Goal: Task Accomplishment & Management: Manage account settings

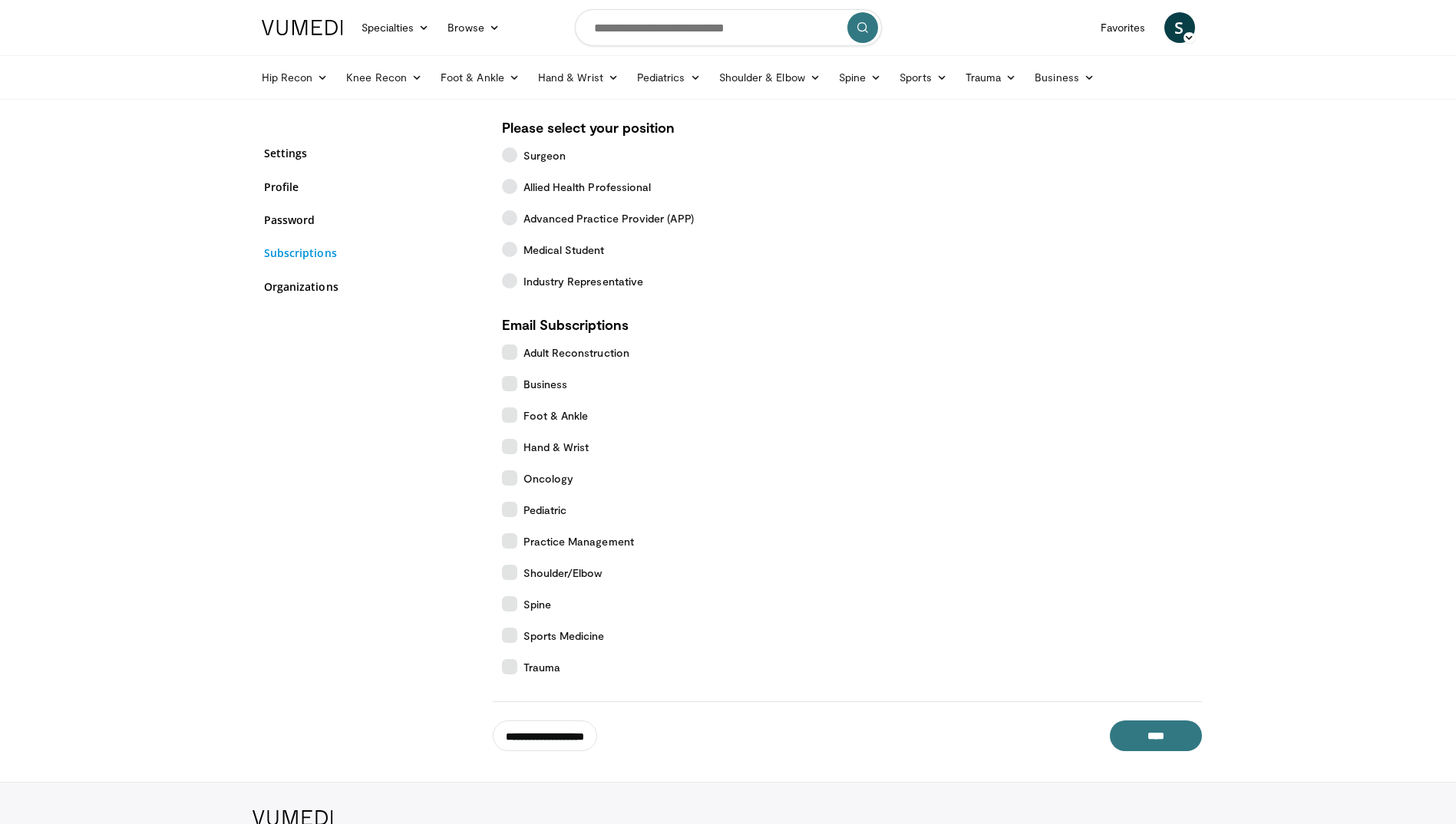
click at [315, 254] on link "Subscriptions" at bounding box center [372, 253] width 215 height 16
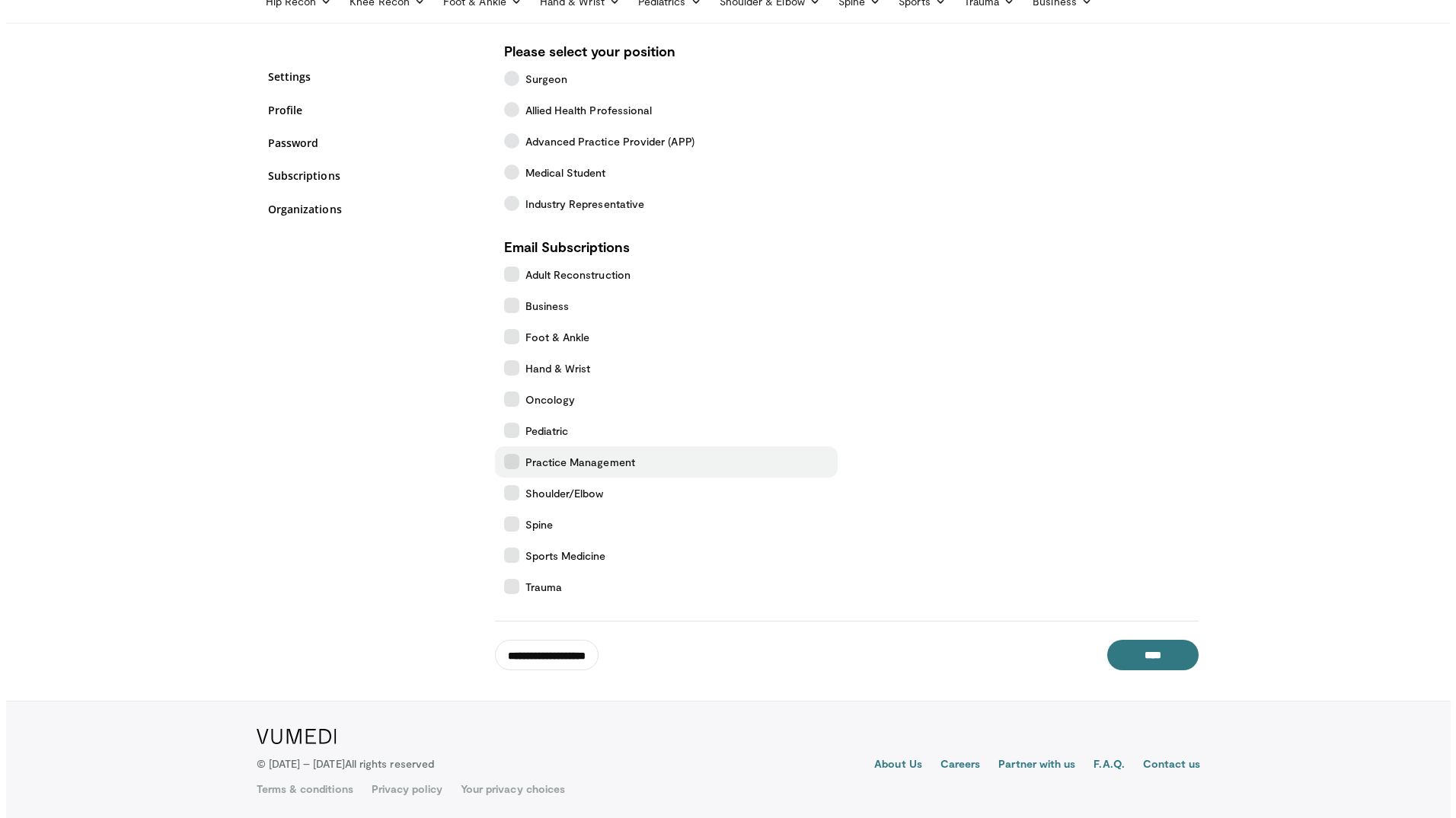
scroll to position [78, 0]
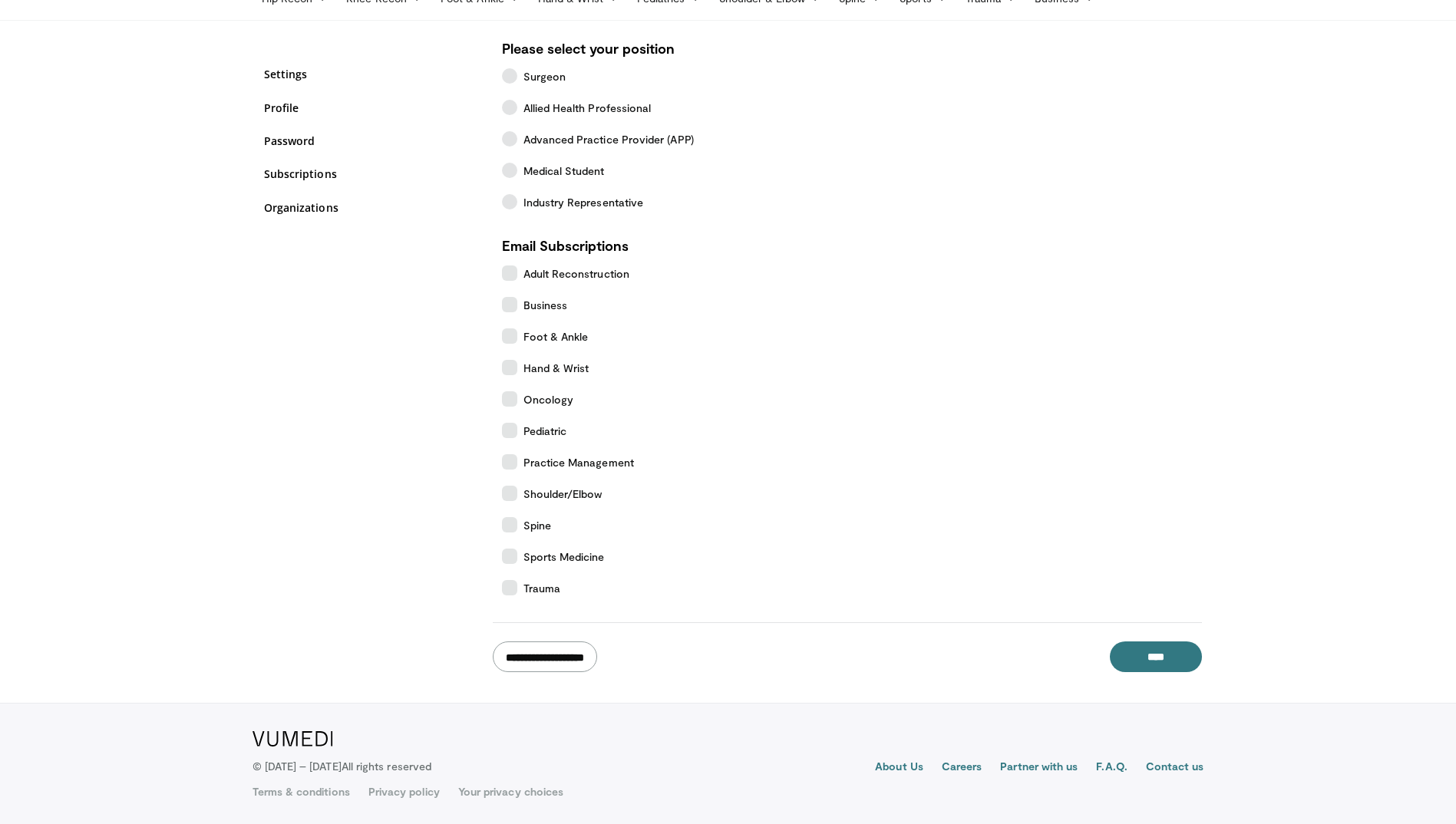
click at [587, 657] on input "**********" at bounding box center [545, 656] width 104 height 30
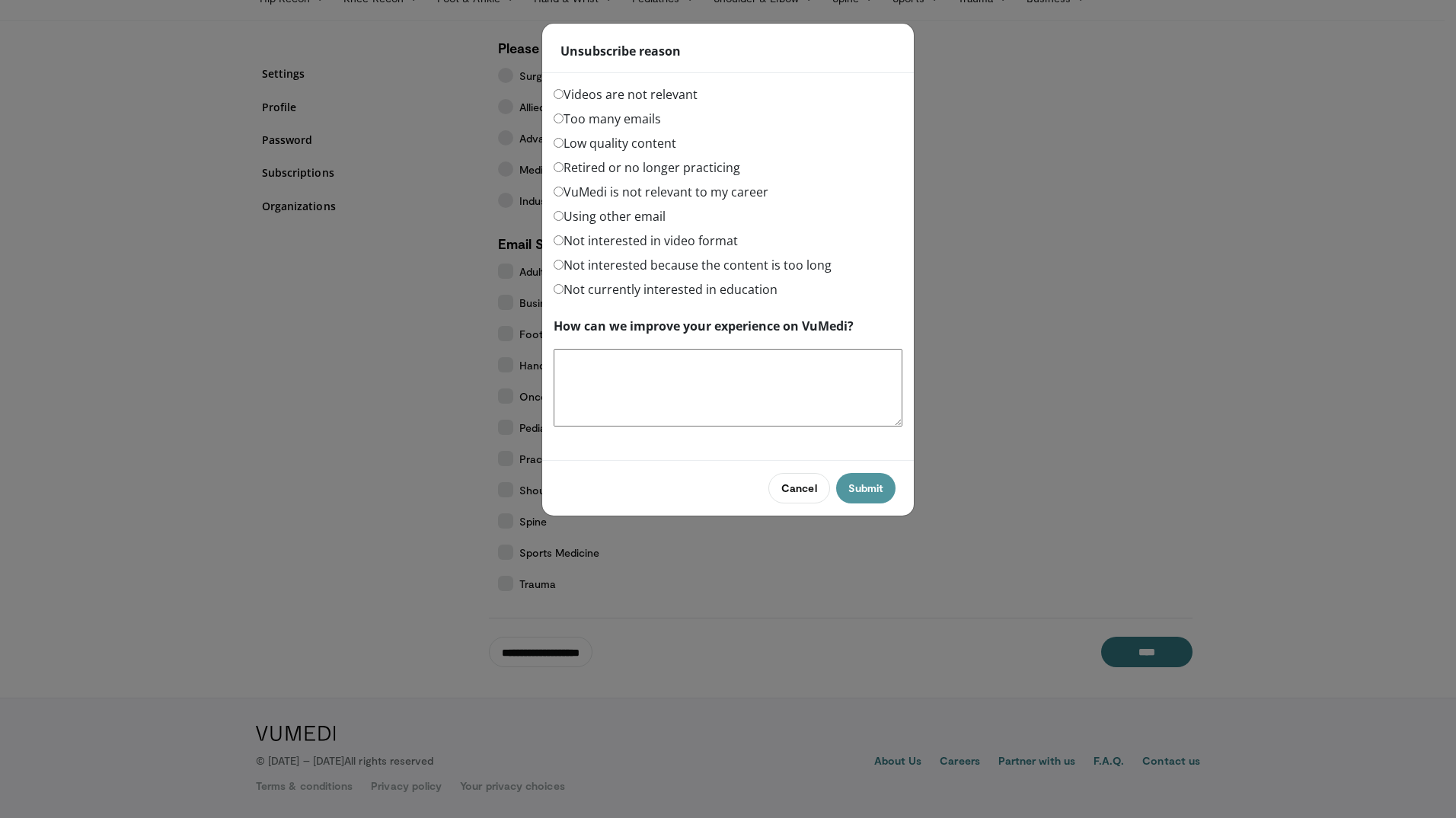
click at [872, 488] on button "Submit" at bounding box center [865, 488] width 59 height 30
click at [618, 301] on div "Not currently interested in education" at bounding box center [728, 292] width 349 height 24
click at [636, 194] on label "VuMedi is not relevant to my career" at bounding box center [661, 192] width 215 height 18
click at [859, 483] on button "Submit" at bounding box center [865, 488] width 59 height 30
